Goal: Navigation & Orientation: Find specific page/section

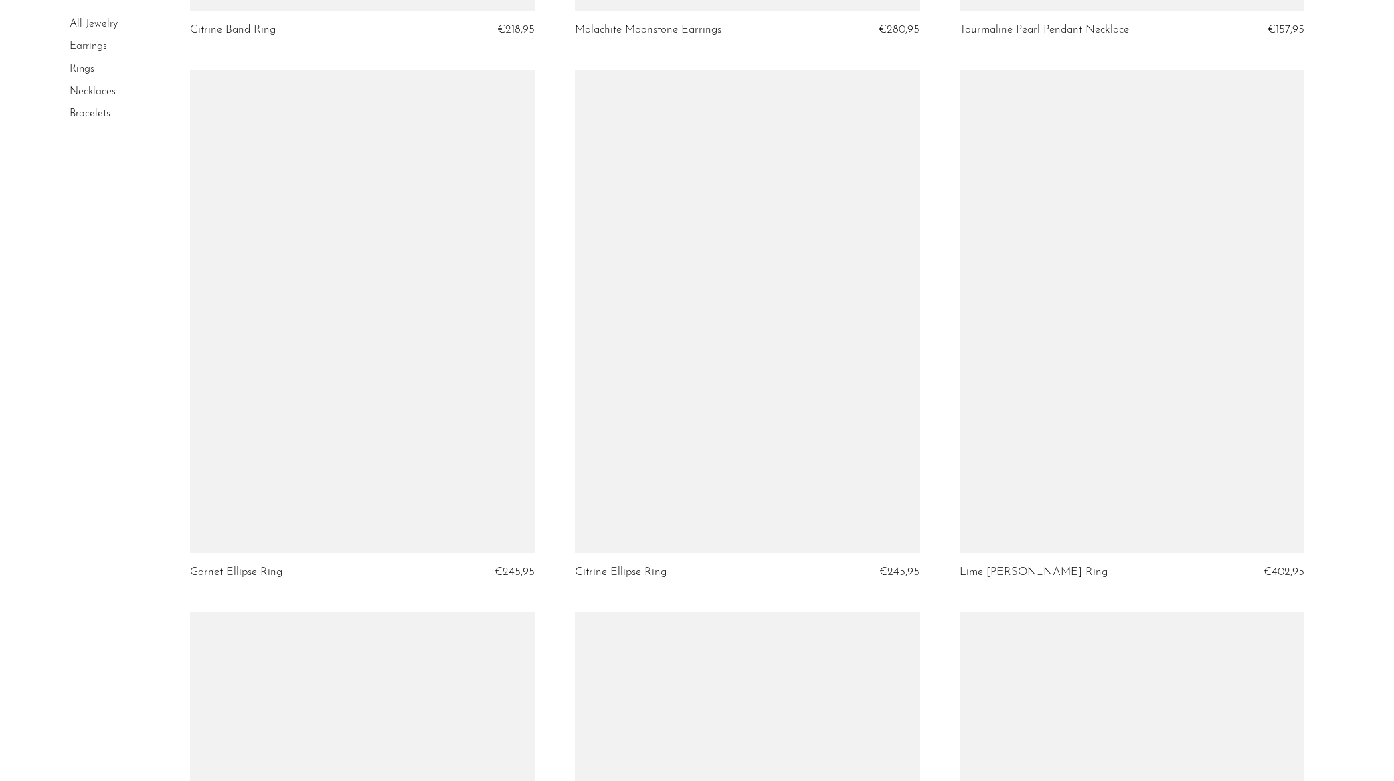
scroll to position [6152, 0]
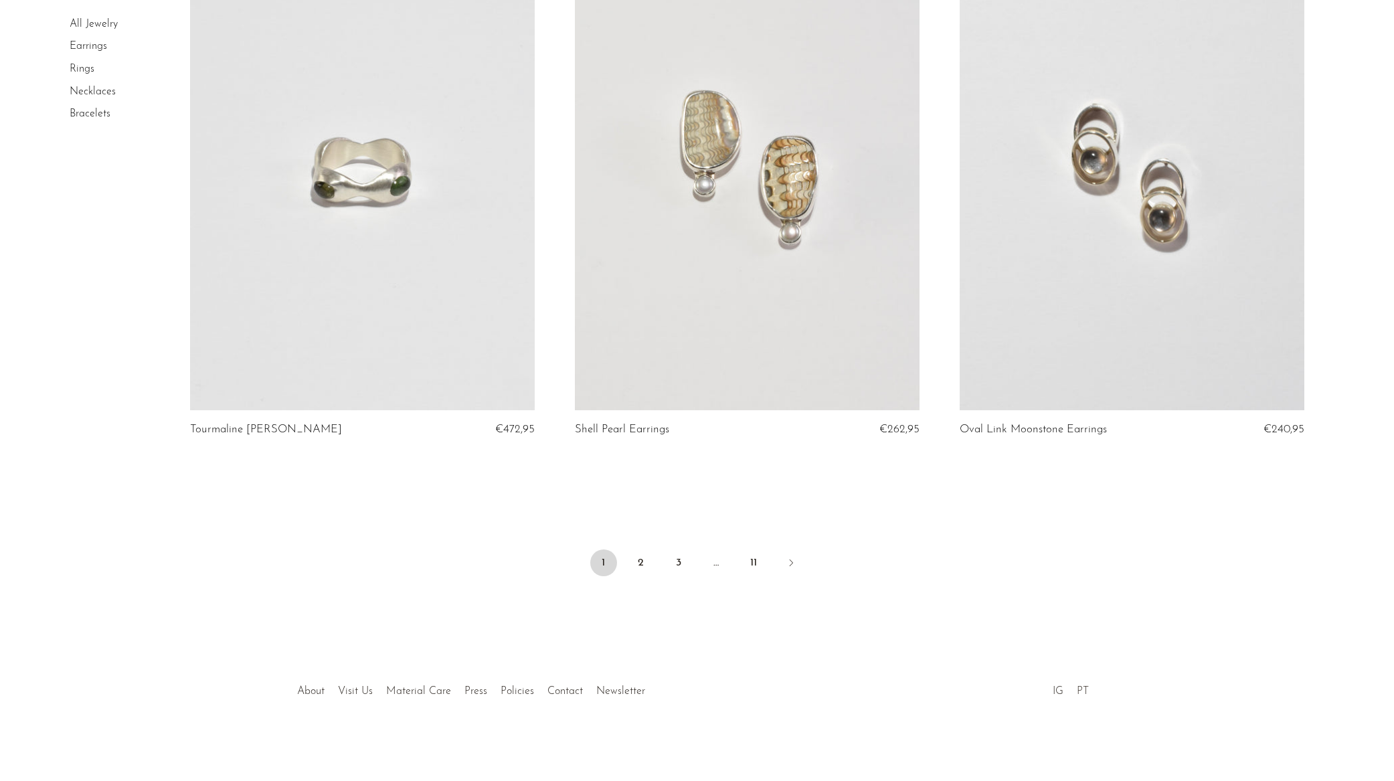
click at [1080, 690] on link "PT" at bounding box center [1083, 691] width 12 height 11
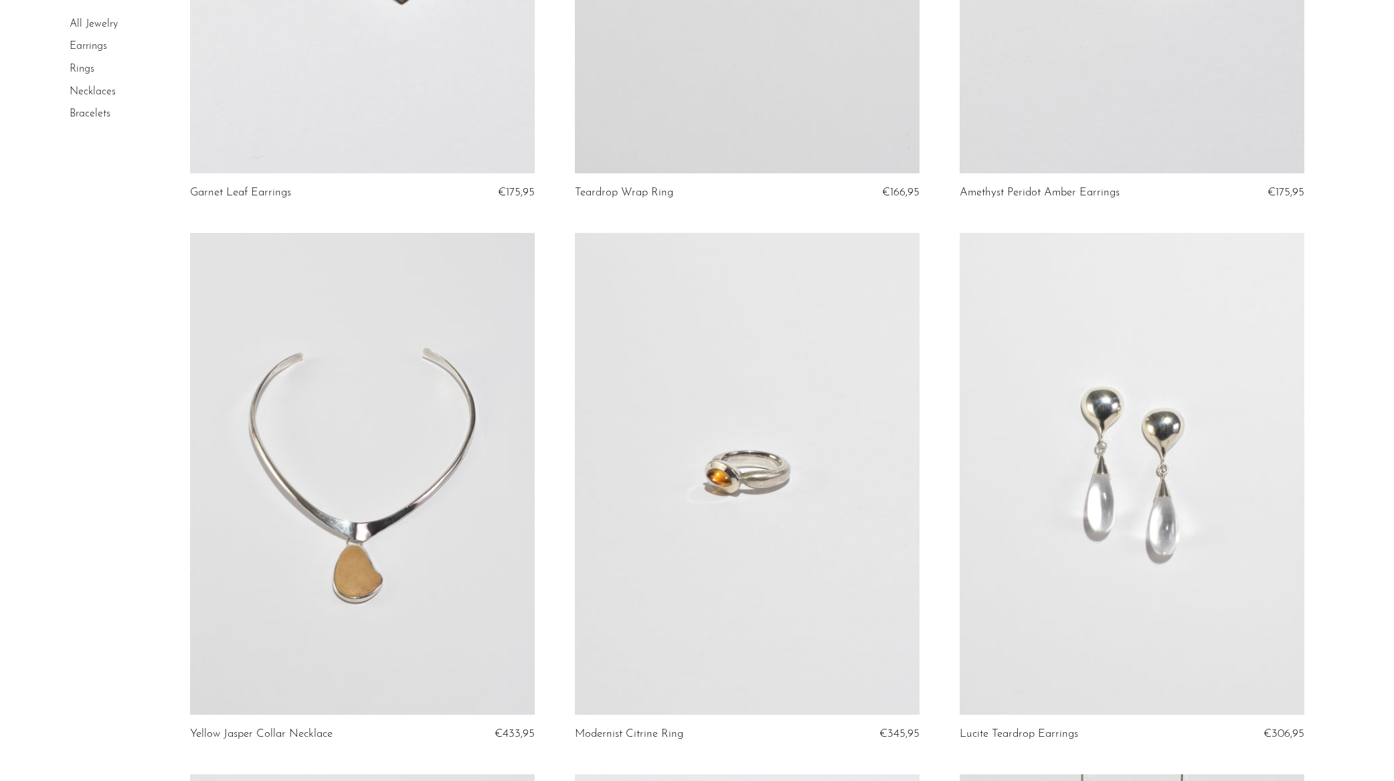
scroll to position [3704, 0]
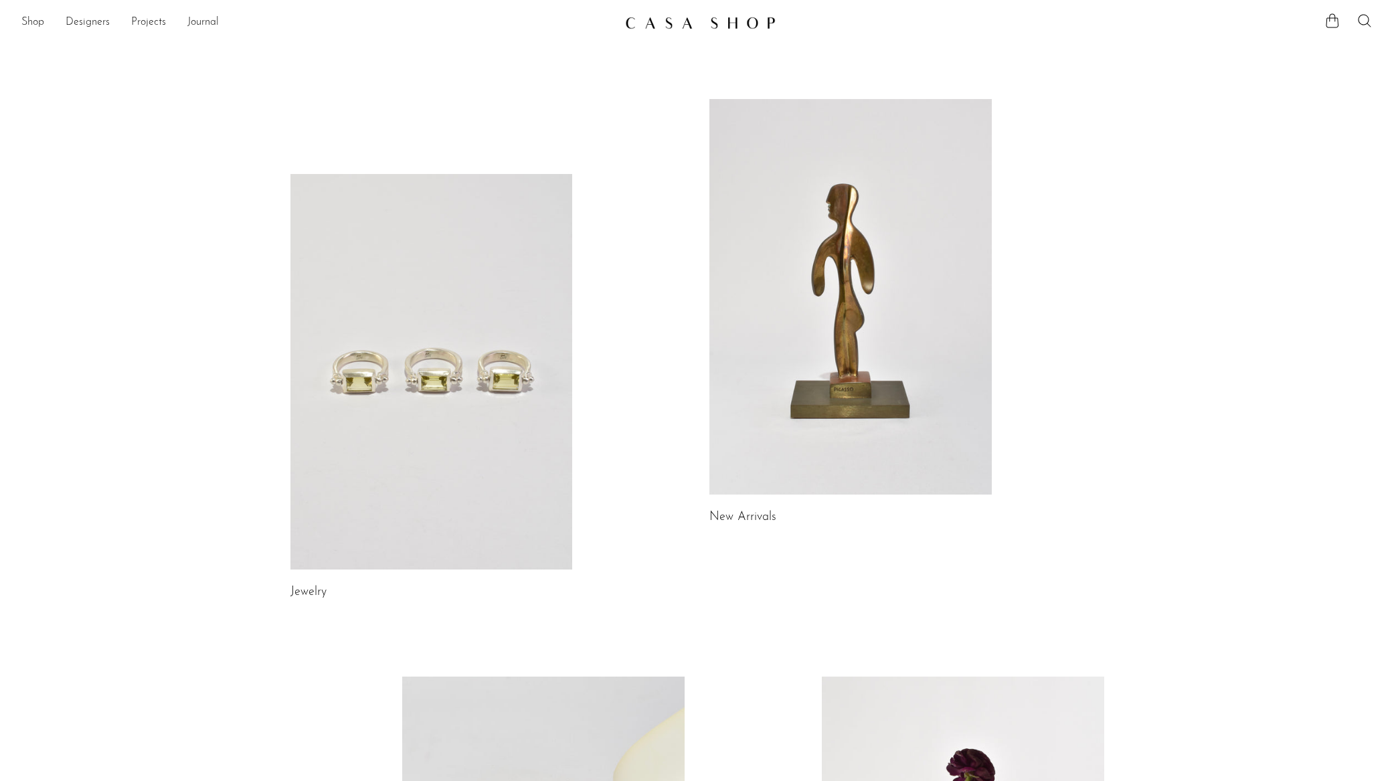
click at [787, 379] on link at bounding box center [850, 296] width 282 height 395
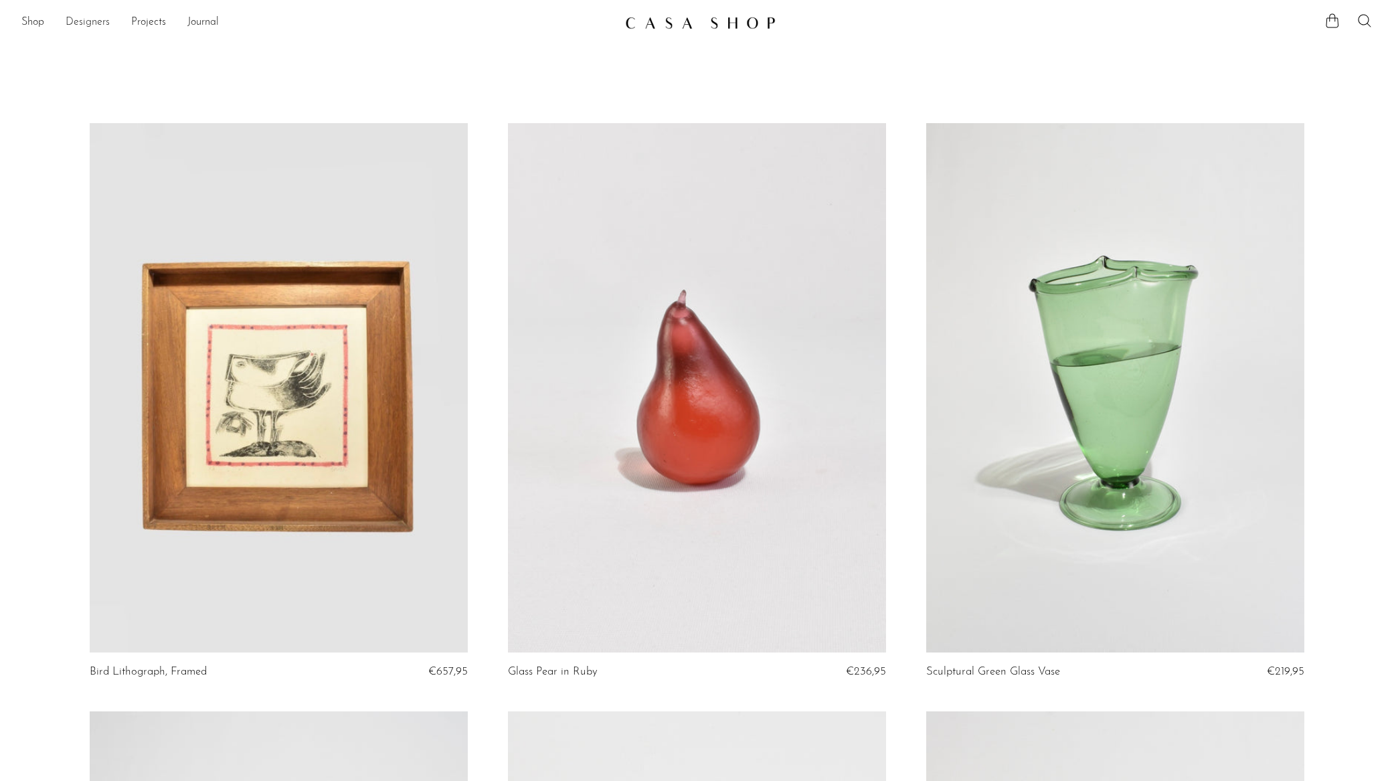
click at [97, 25] on link "Designers" at bounding box center [88, 22] width 44 height 17
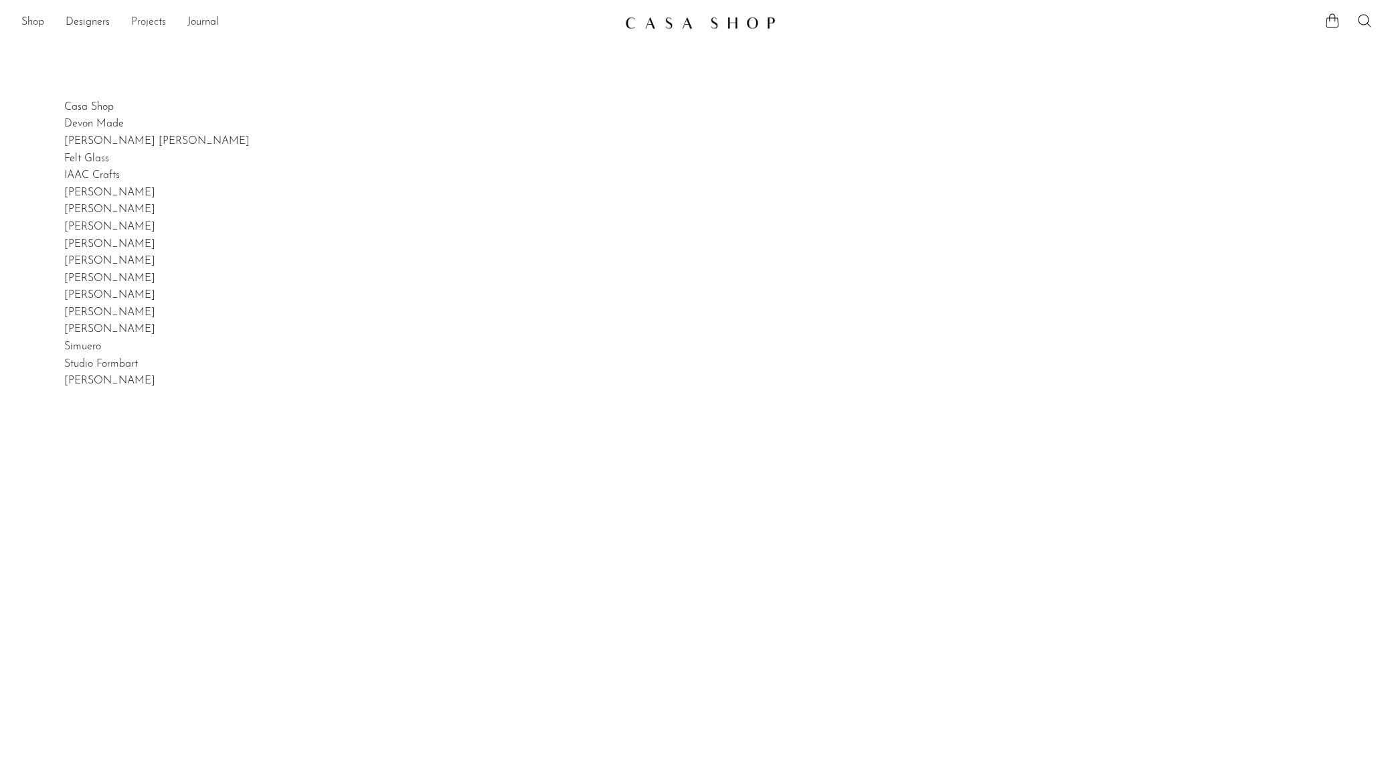
click at [141, 22] on link "Projects" at bounding box center [148, 22] width 35 height 17
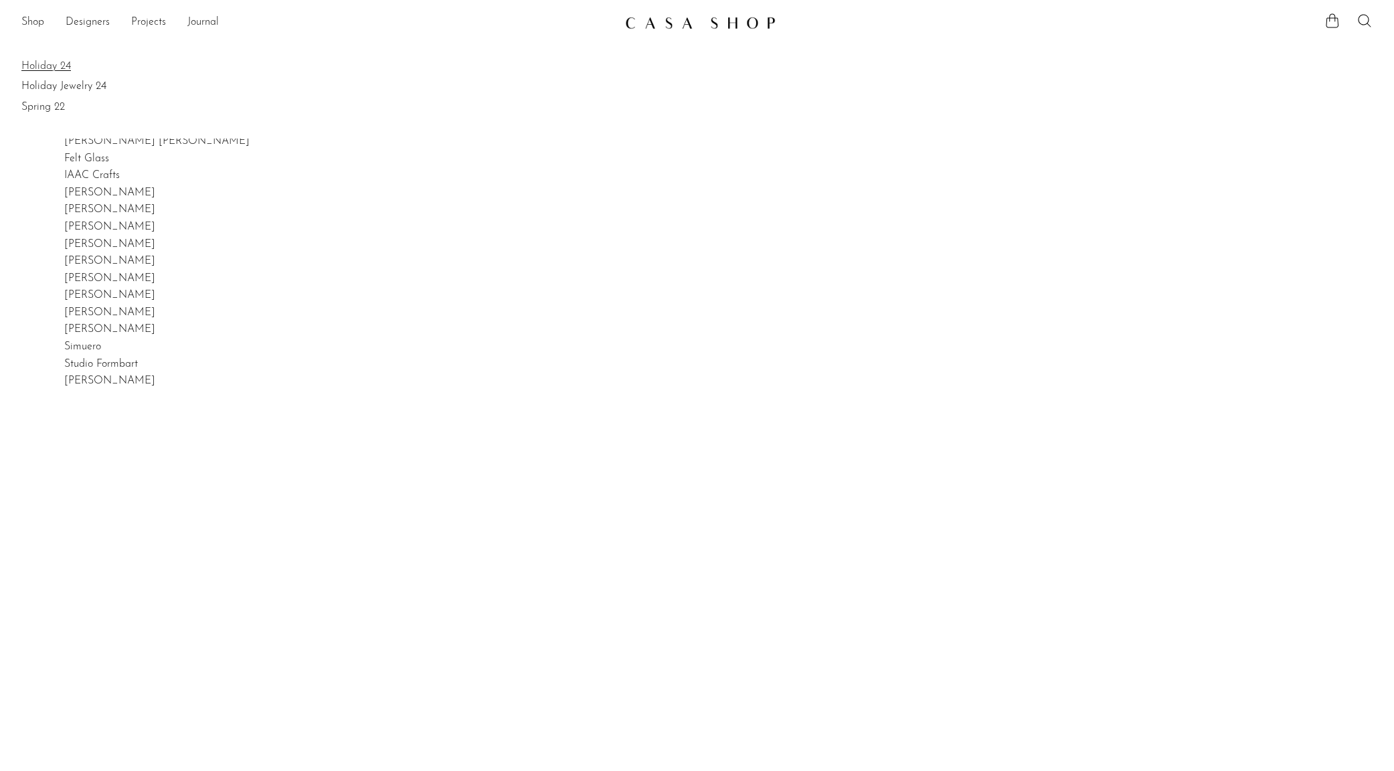
click at [42, 62] on link "Holiday 24" at bounding box center [696, 66] width 1351 height 15
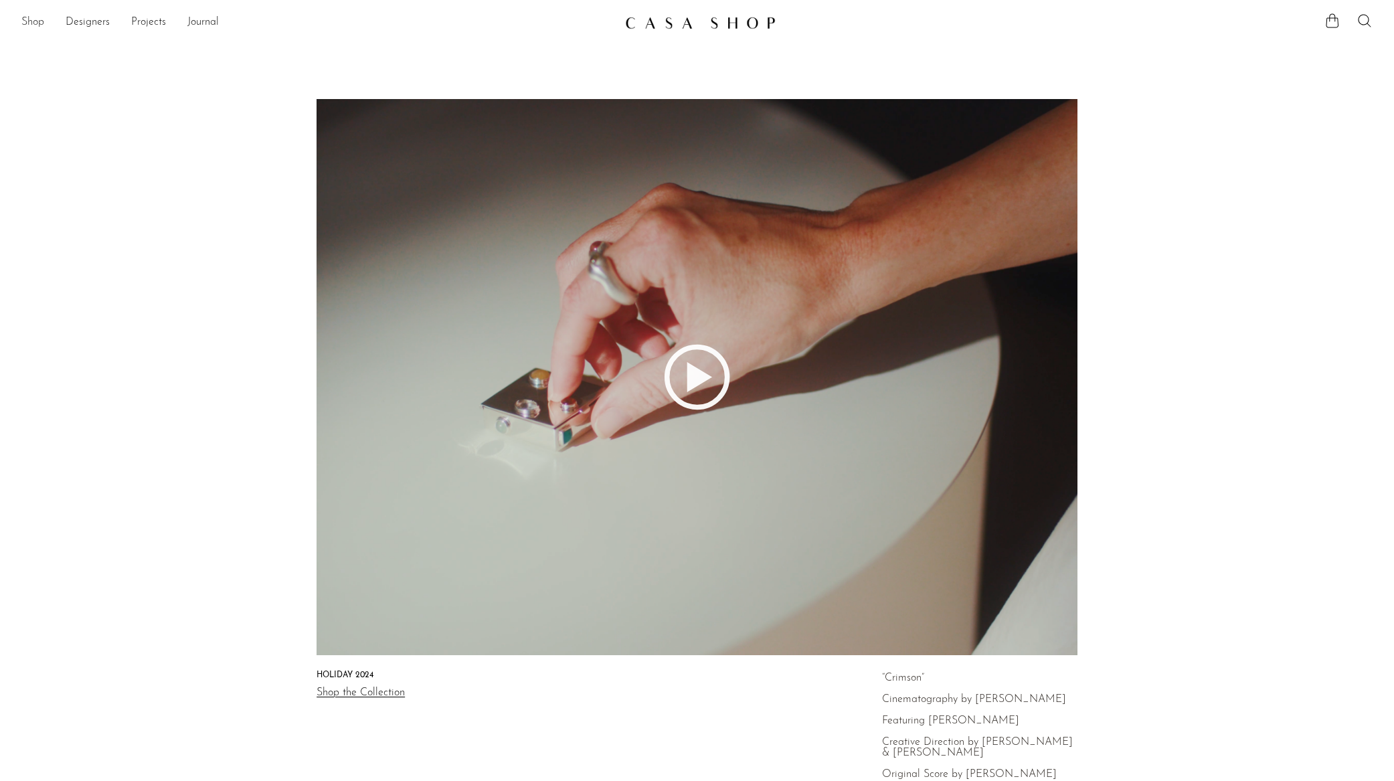
click at [37, 21] on link "Shop" at bounding box center [32, 22] width 23 height 17
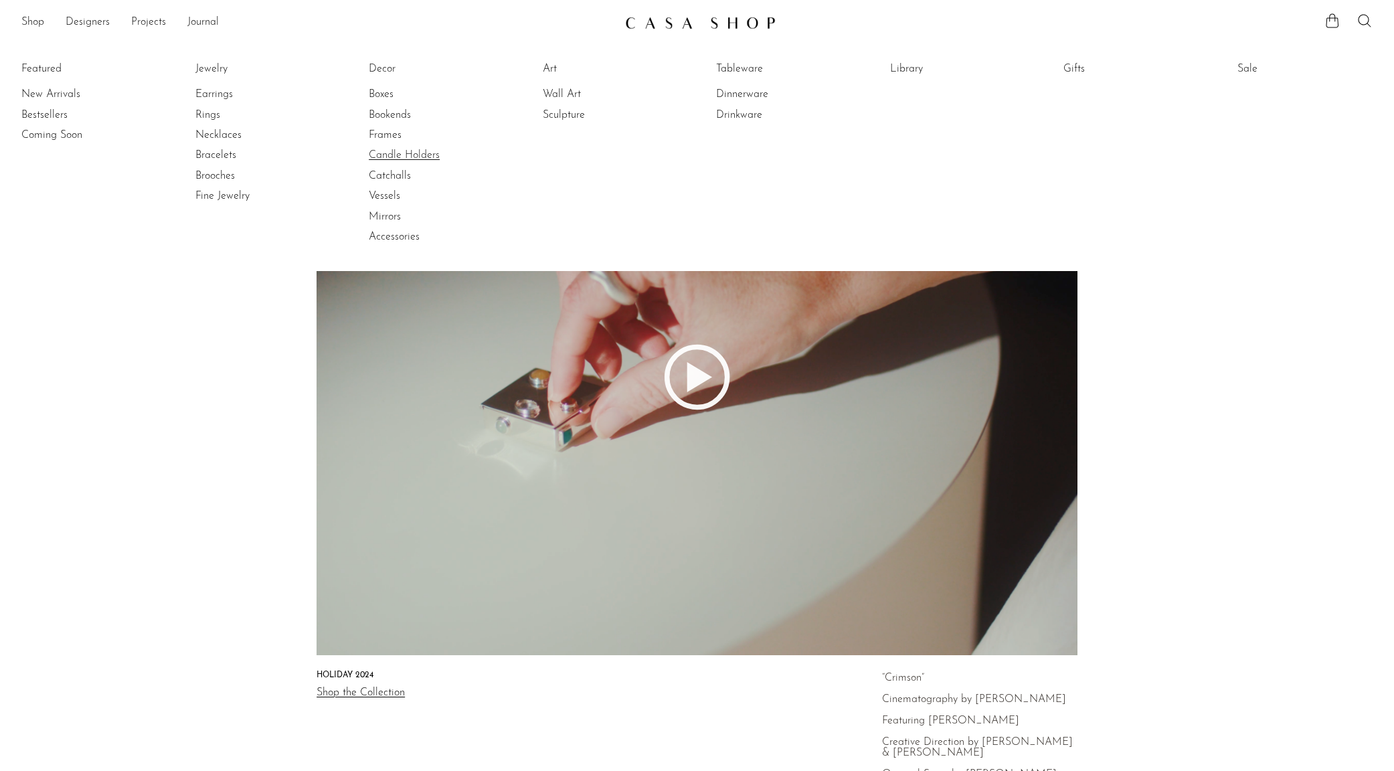
click at [391, 154] on link "Candle Holders" at bounding box center [419, 155] width 100 height 15
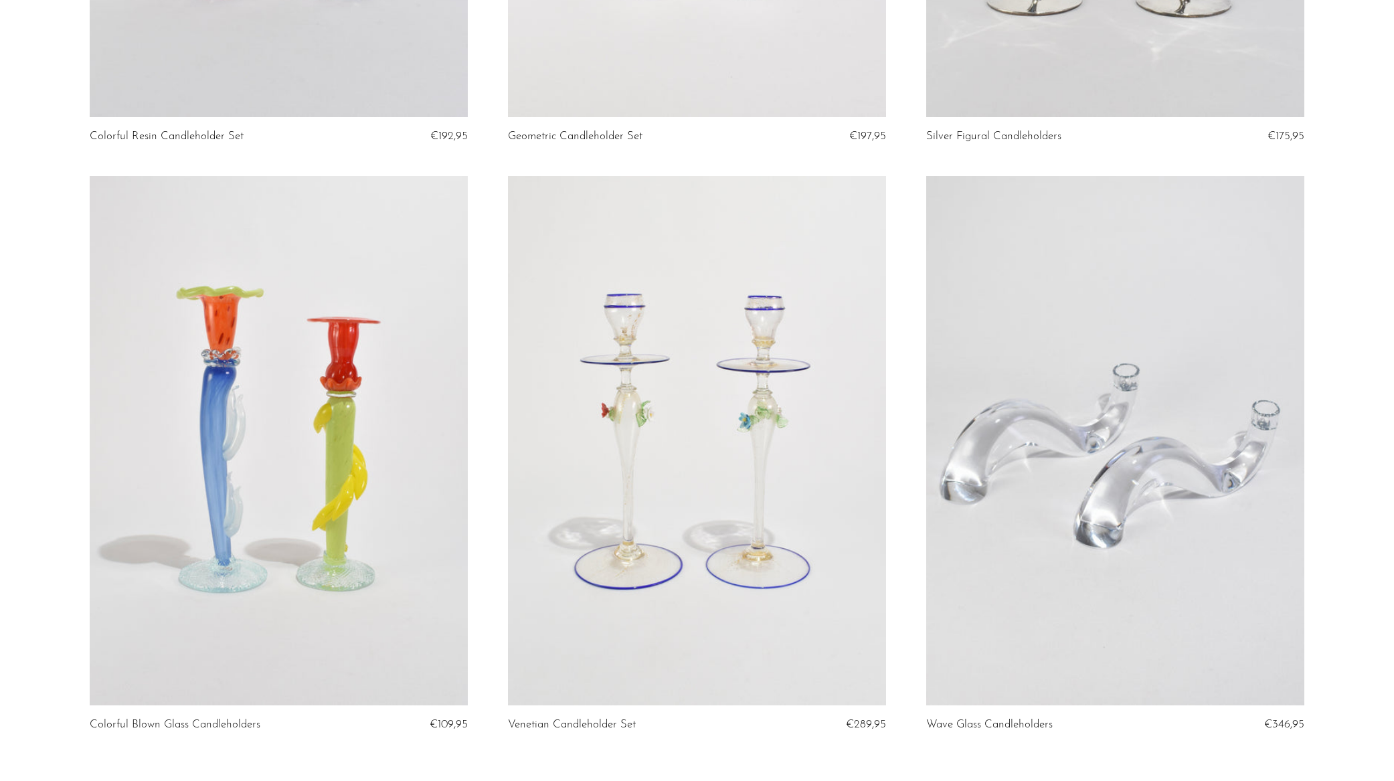
scroll to position [1902, 0]
